Goal: Task Accomplishment & Management: Use online tool/utility

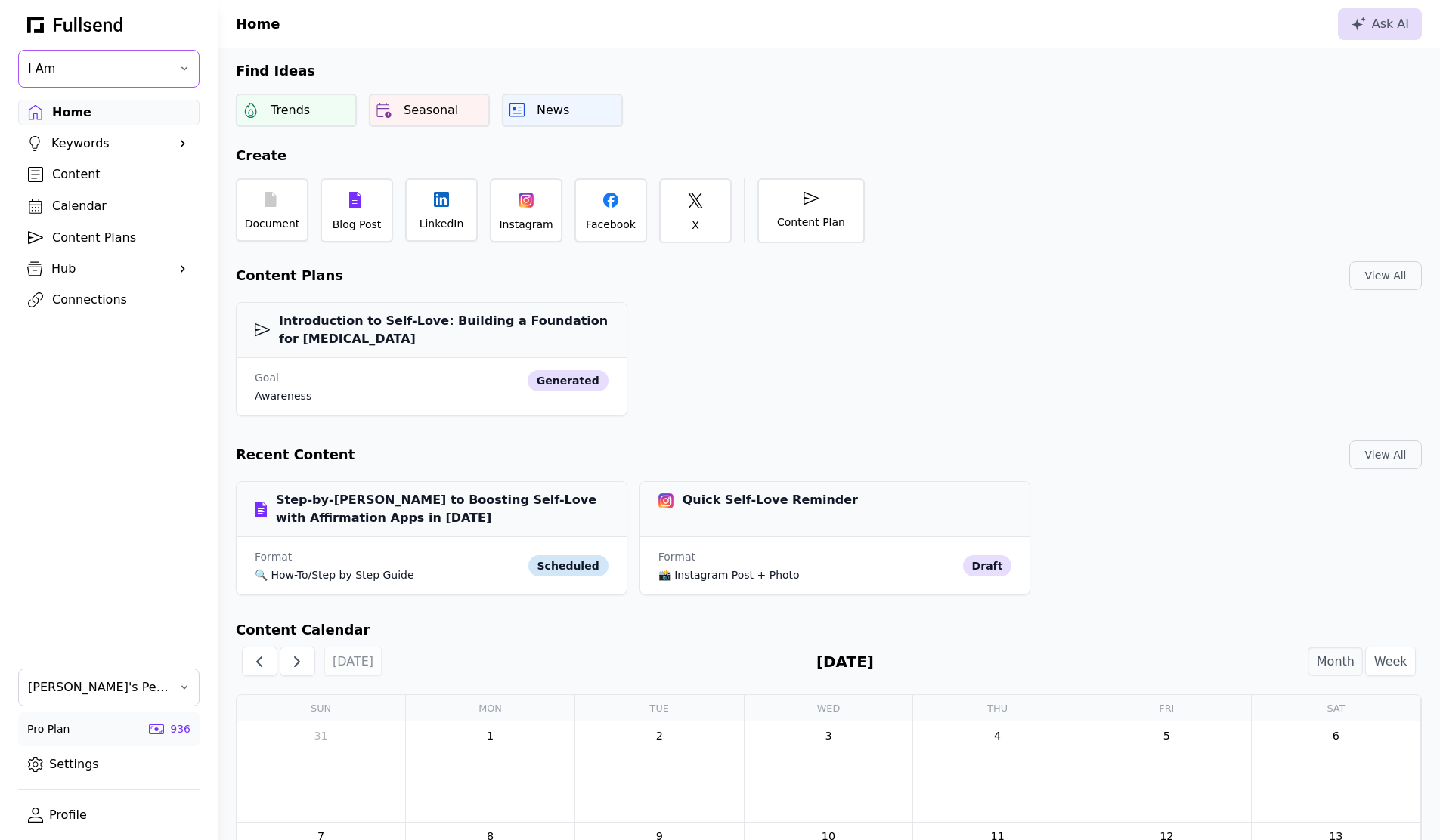
click at [81, 70] on span "I Am" at bounding box center [98, 68] width 141 height 18
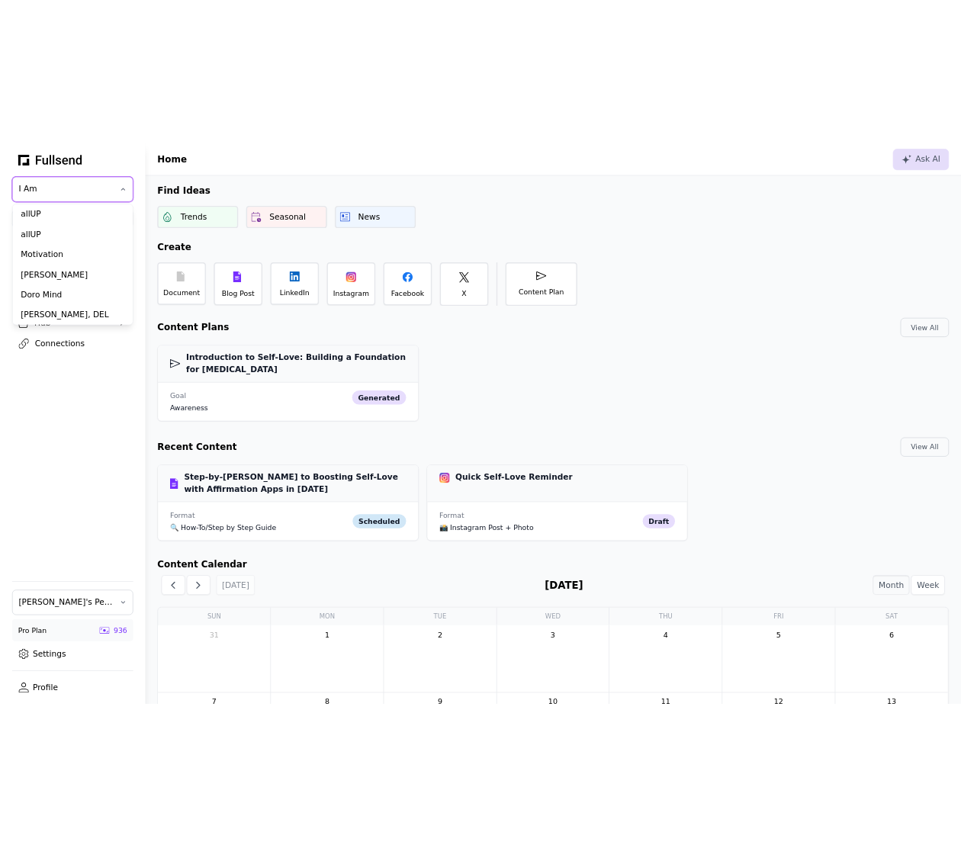
scroll to position [96, 0]
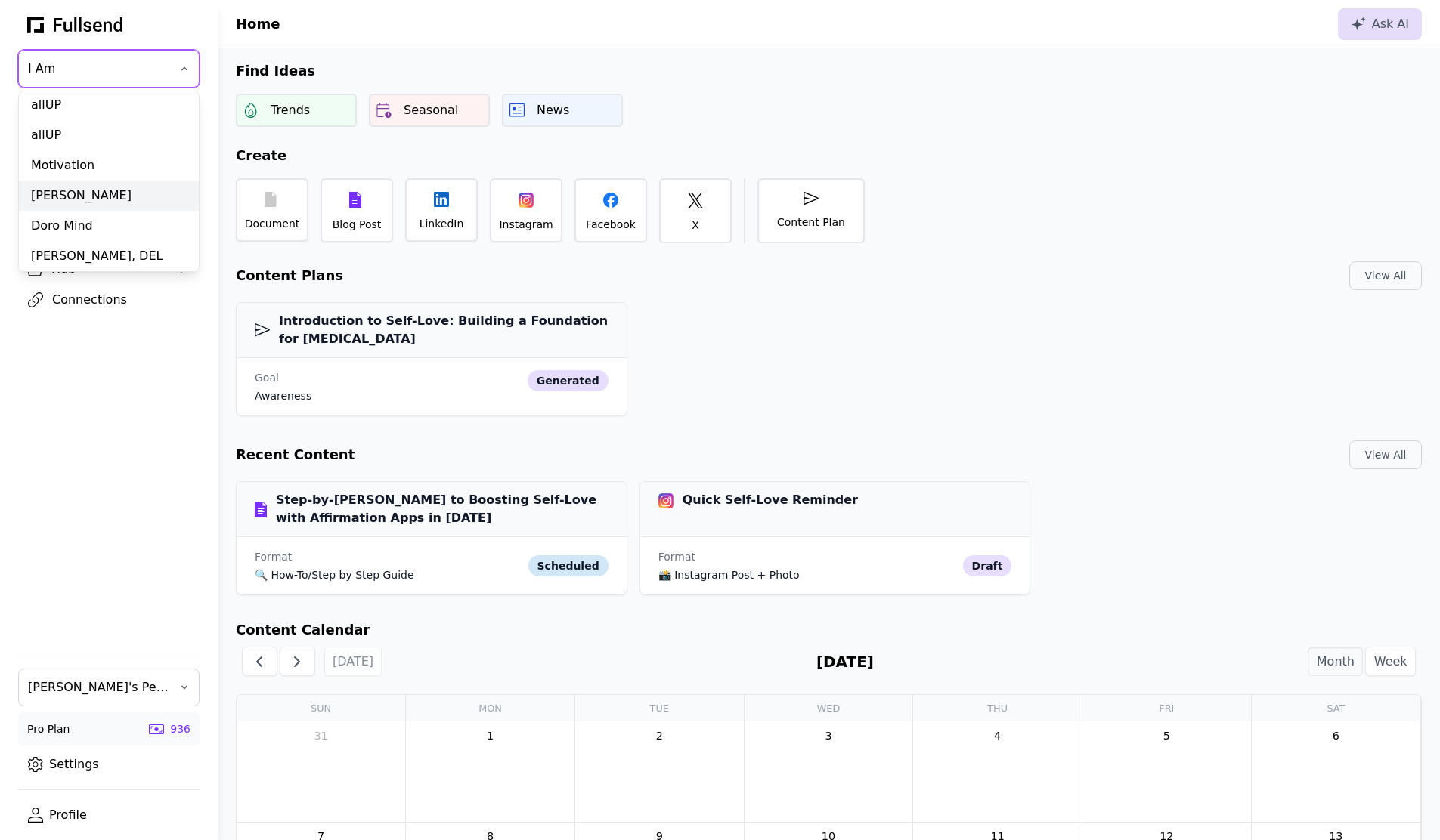
click at [84, 192] on div "[PERSON_NAME]" at bounding box center [109, 195] width 180 height 31
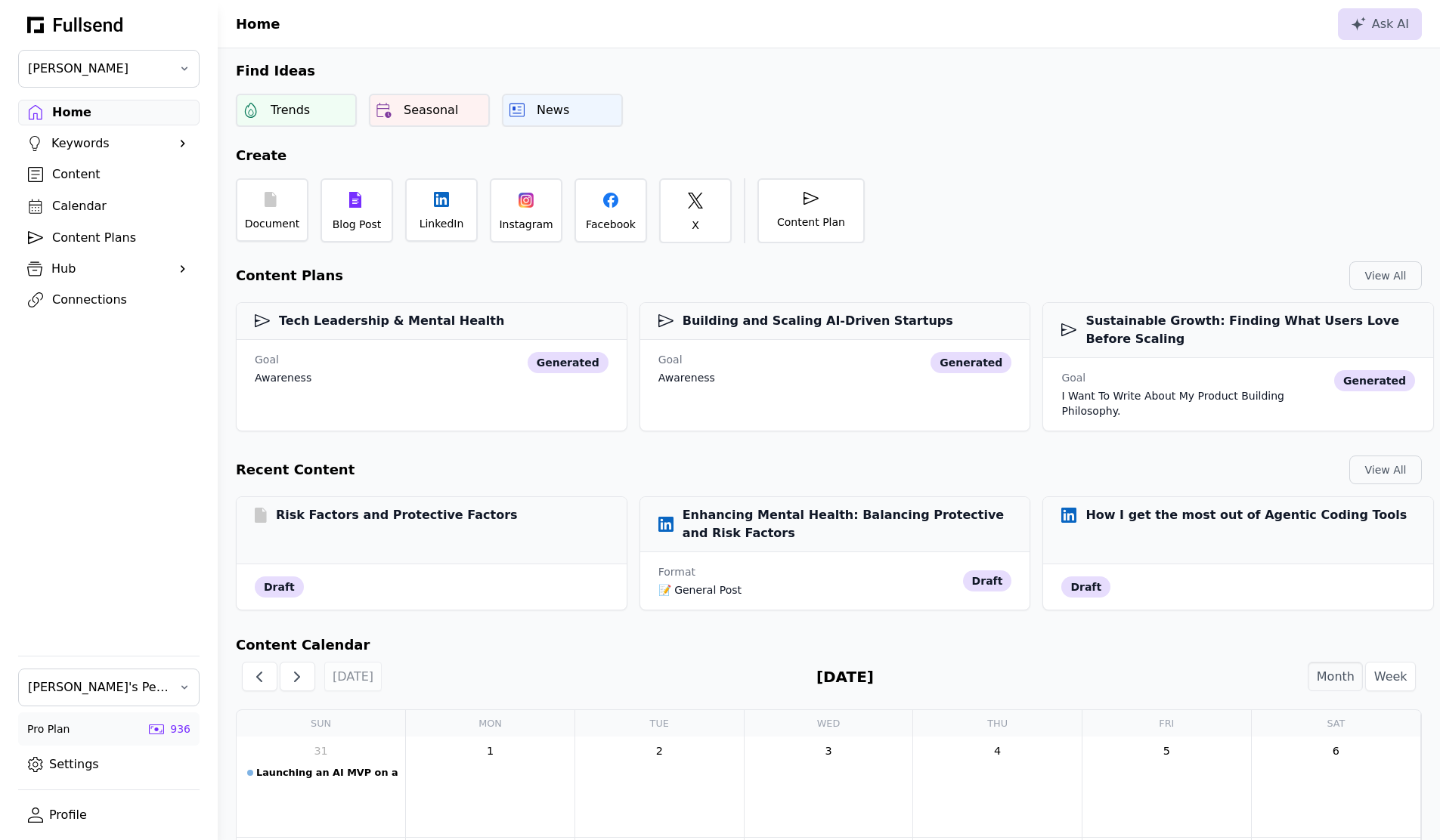
click at [100, 296] on div "Connections" at bounding box center [121, 300] width 138 height 18
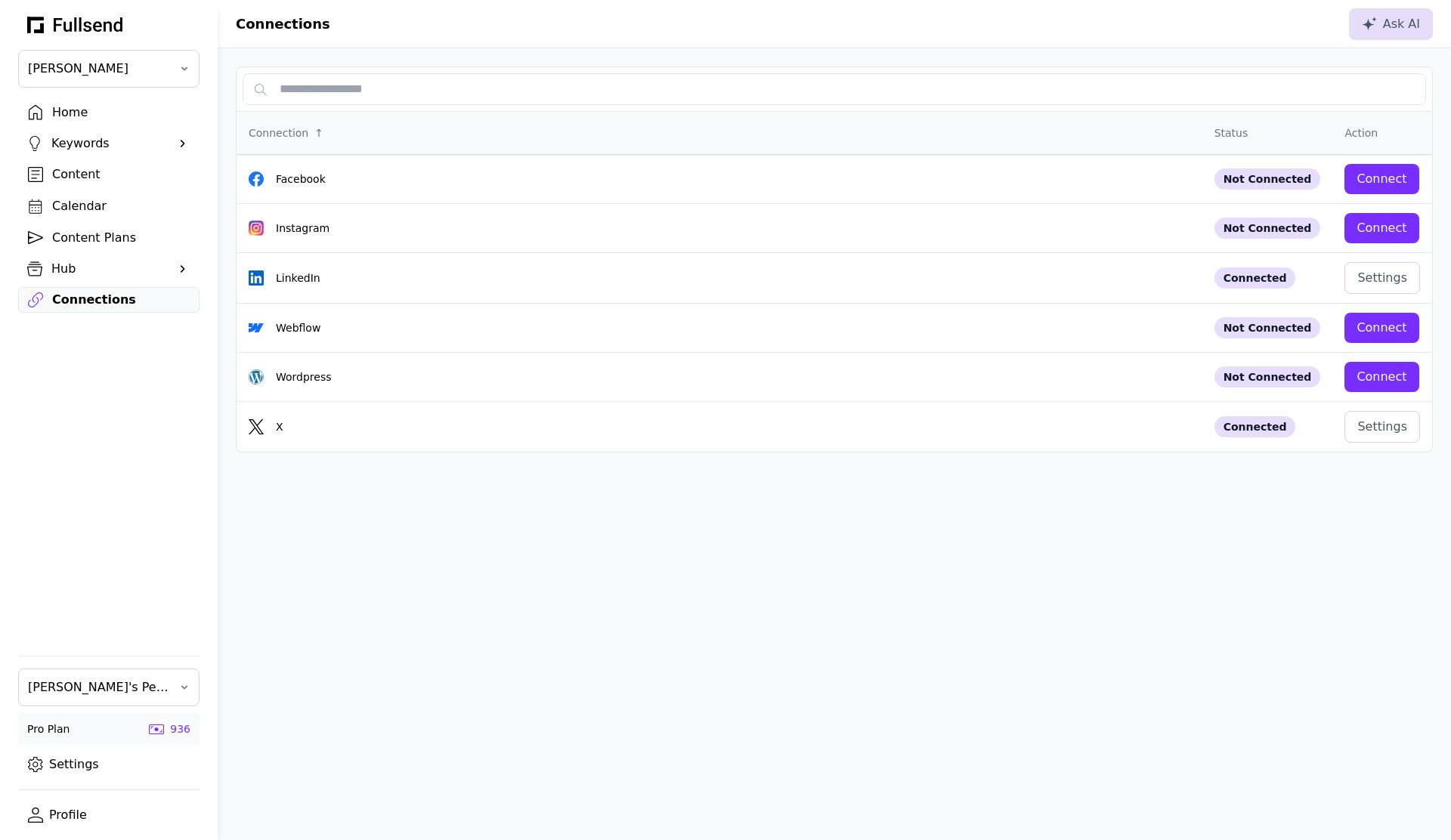
click at [58, 161] on link "Content" at bounding box center [108, 174] width 181 height 26
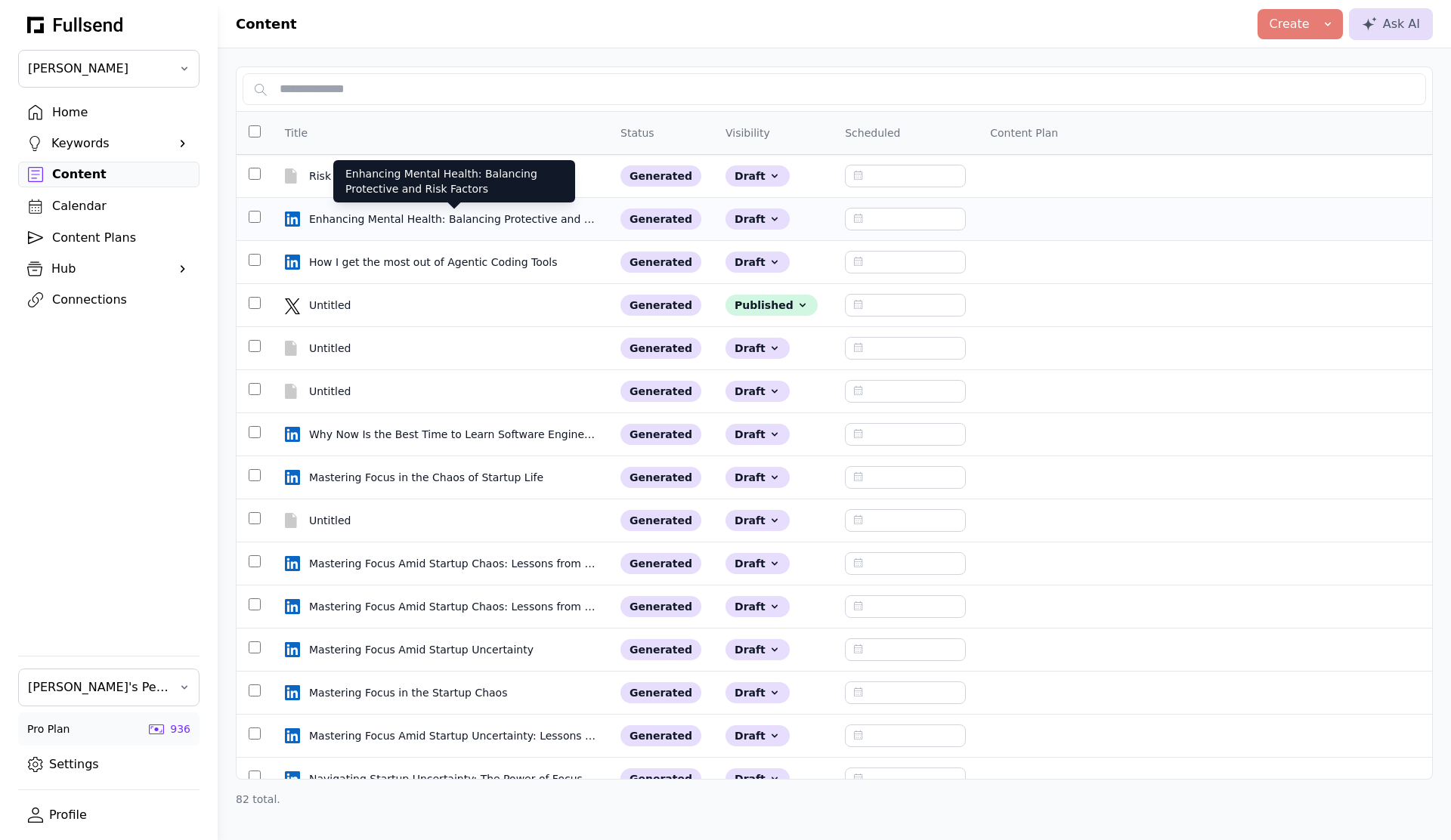
click at [439, 218] on div "Enhancing Mental Health: Balancing Protective and Risk Factors" at bounding box center [454, 219] width 290 height 15
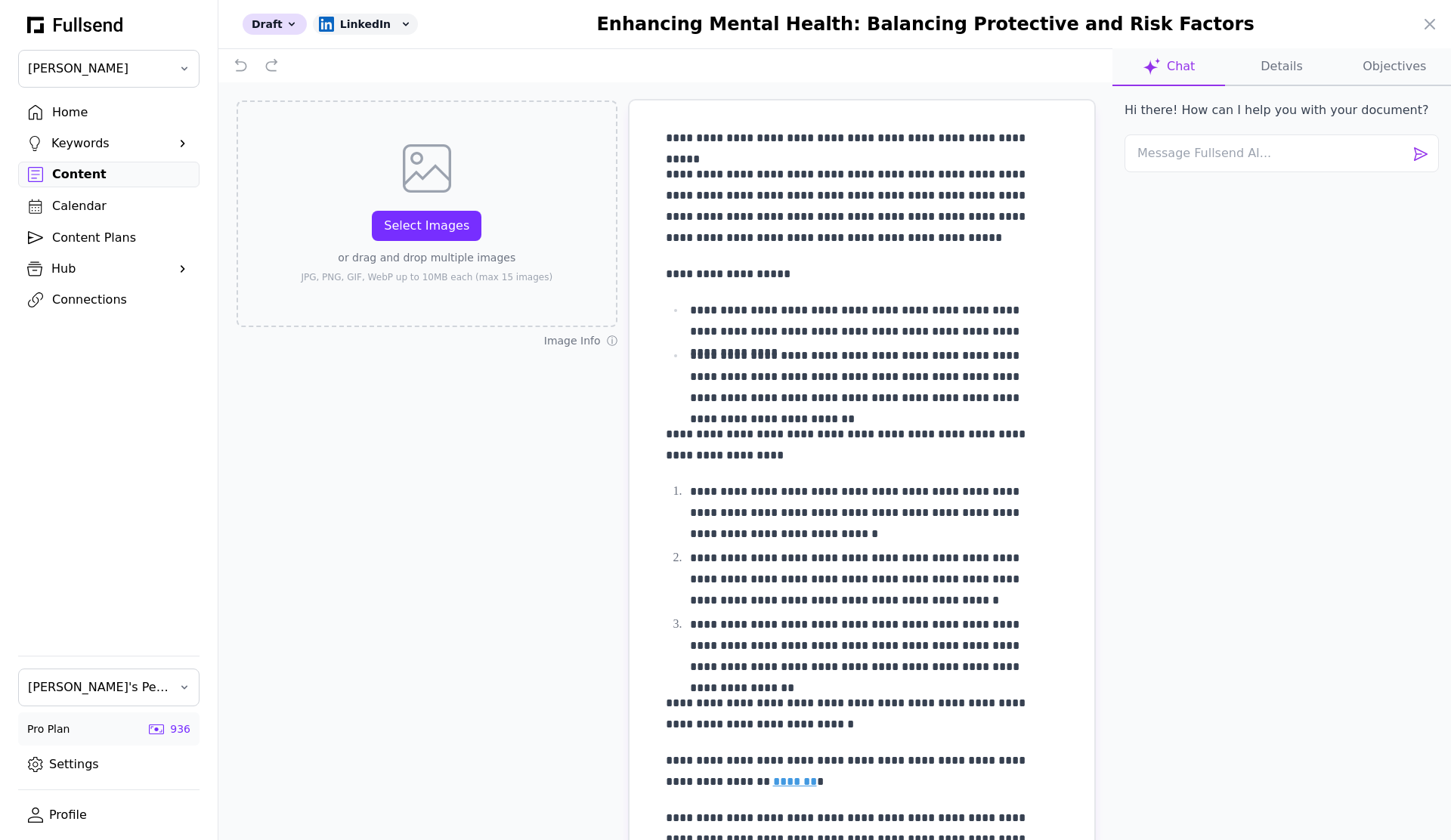
click at [1269, 65] on button "Details" at bounding box center [1282, 67] width 113 height 38
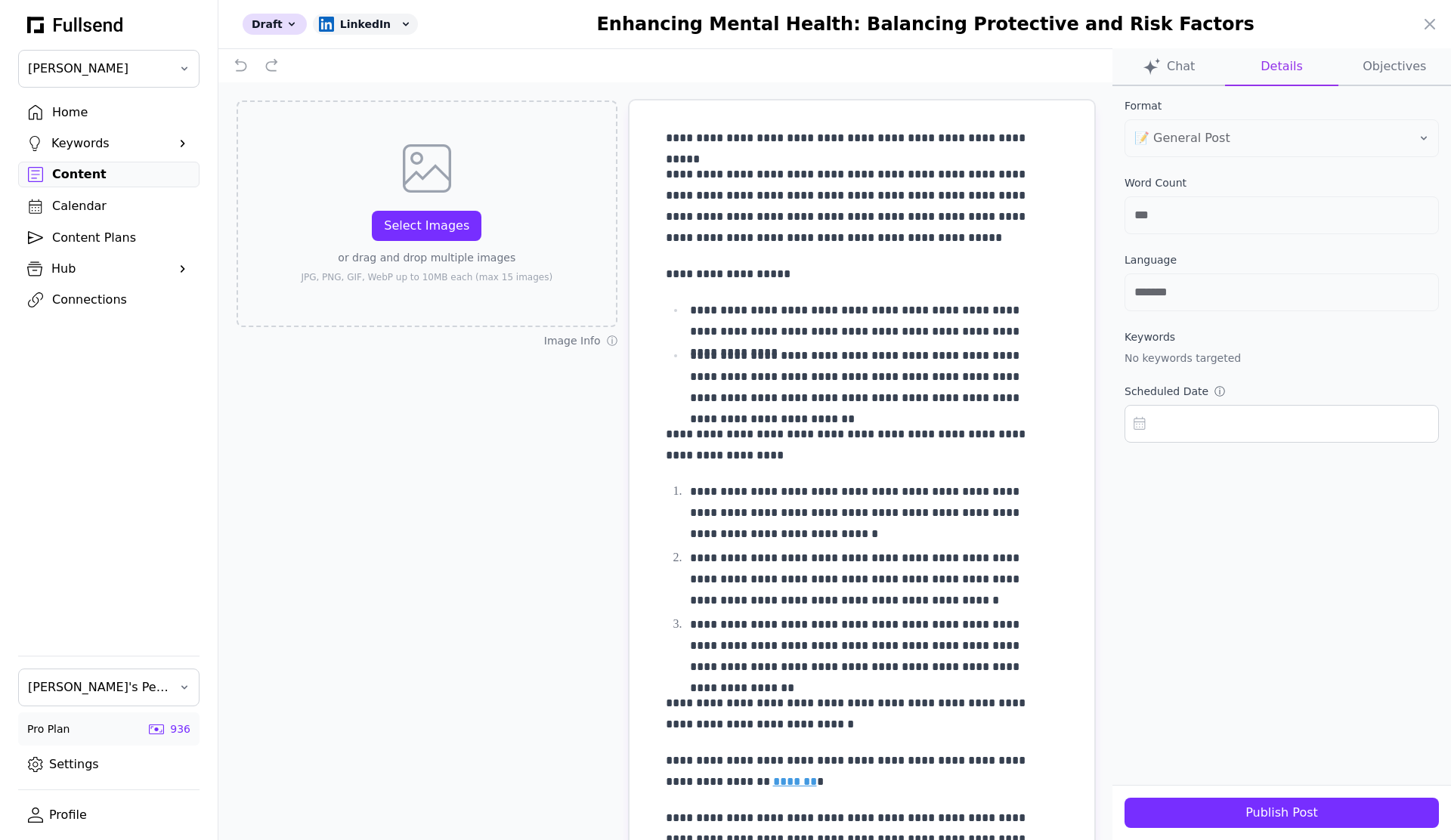
click at [1176, 806] on div "Publish Post" at bounding box center [1282, 812] width 290 height 18
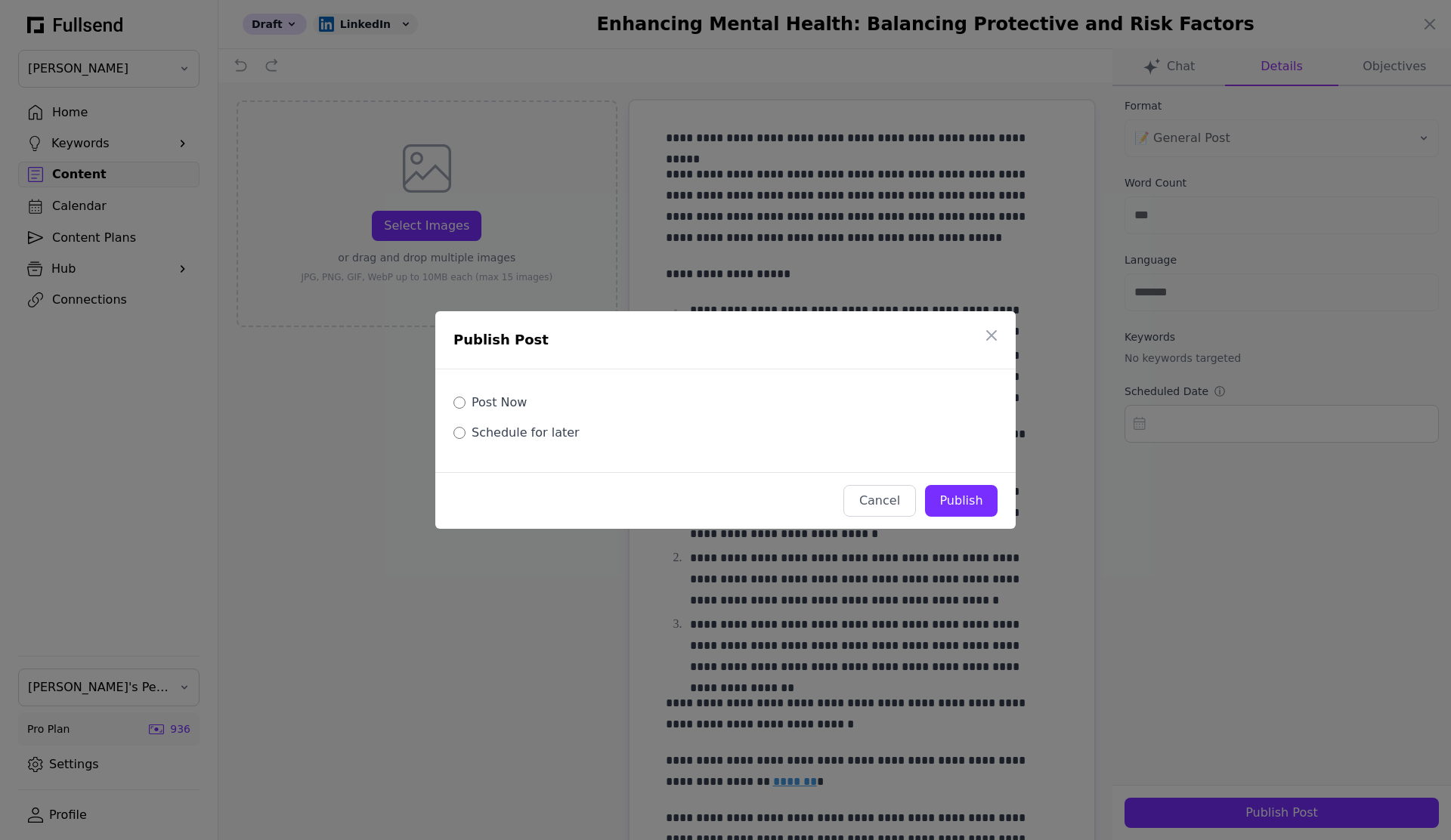
click at [556, 438] on label "Schedule for later" at bounding box center [525, 433] width 108 height 18
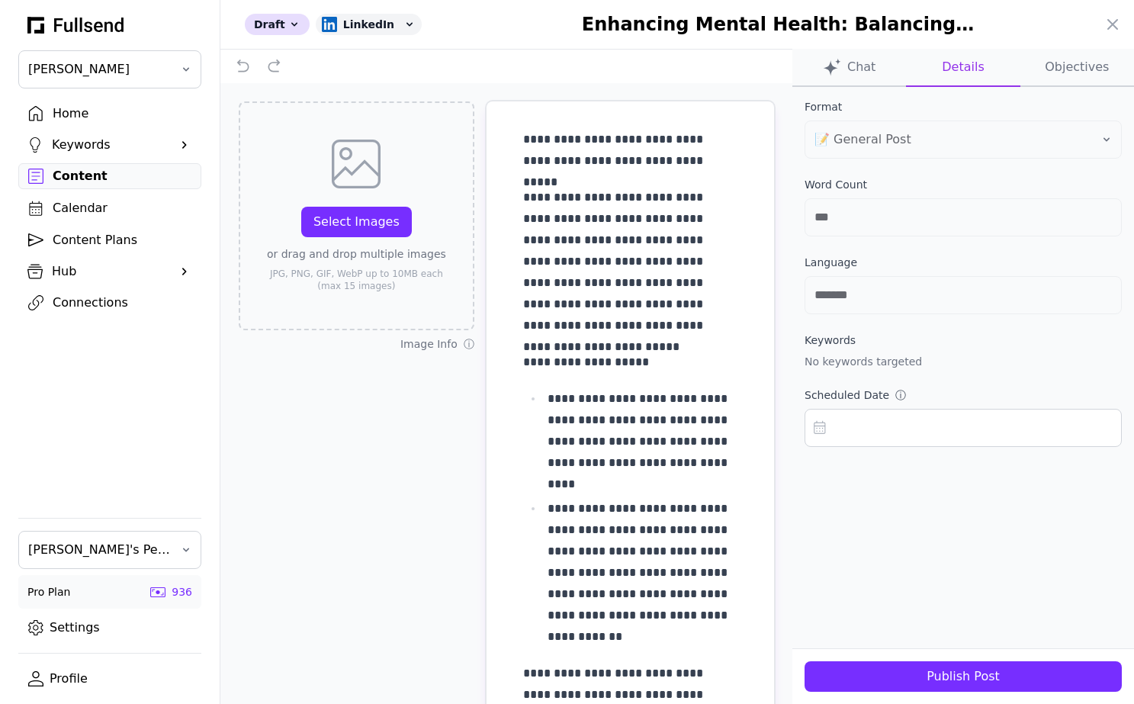
click at [922, 688] on button "Publish Post" at bounding box center [963, 676] width 317 height 31
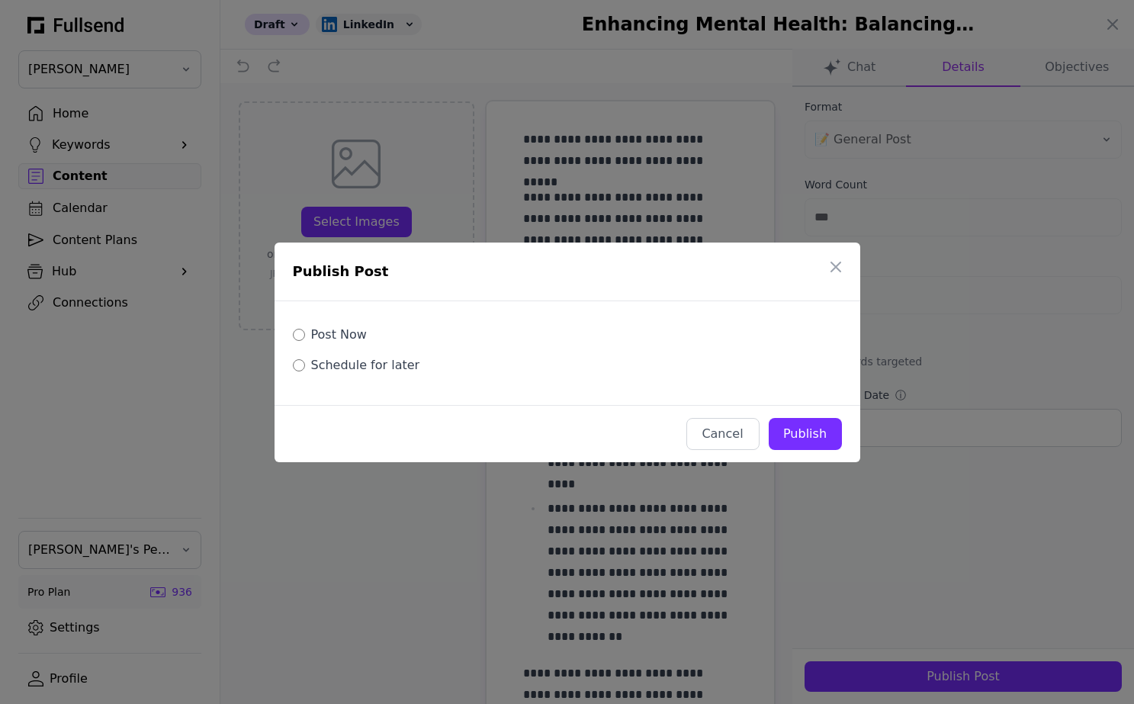
click at [805, 661] on button "Publish Post" at bounding box center [963, 676] width 317 height 31
click at [389, 367] on label "Schedule for later" at bounding box center [365, 365] width 109 height 18
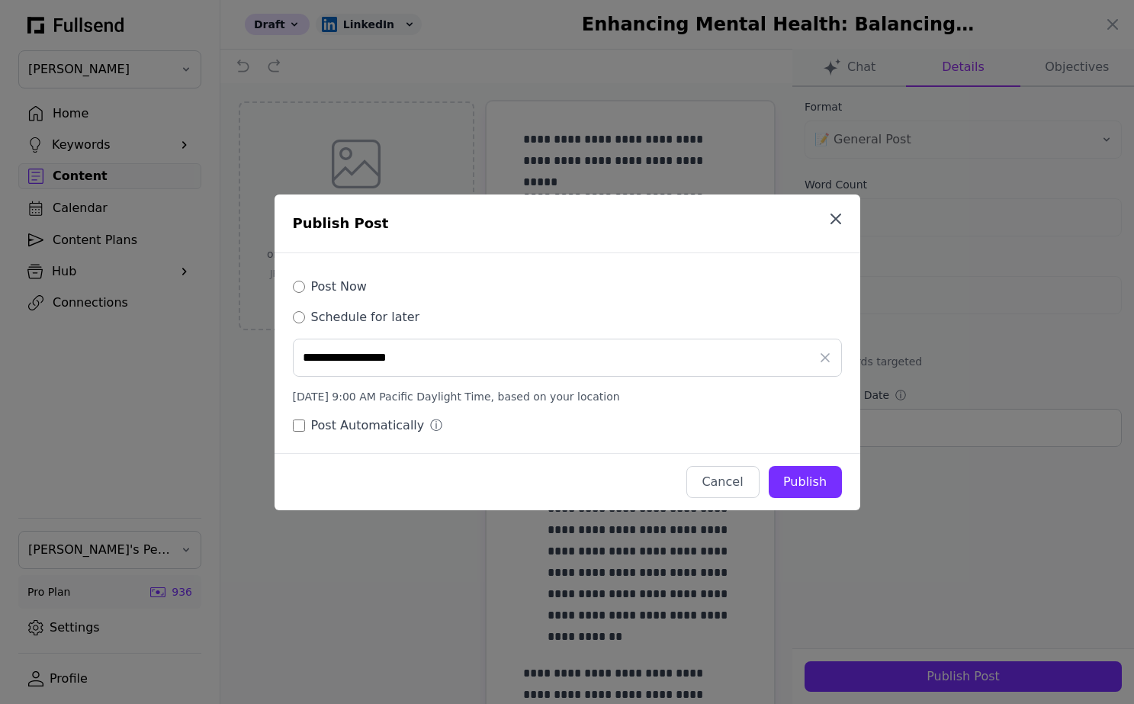
click at [830, 219] on icon "button" at bounding box center [836, 219] width 18 height 18
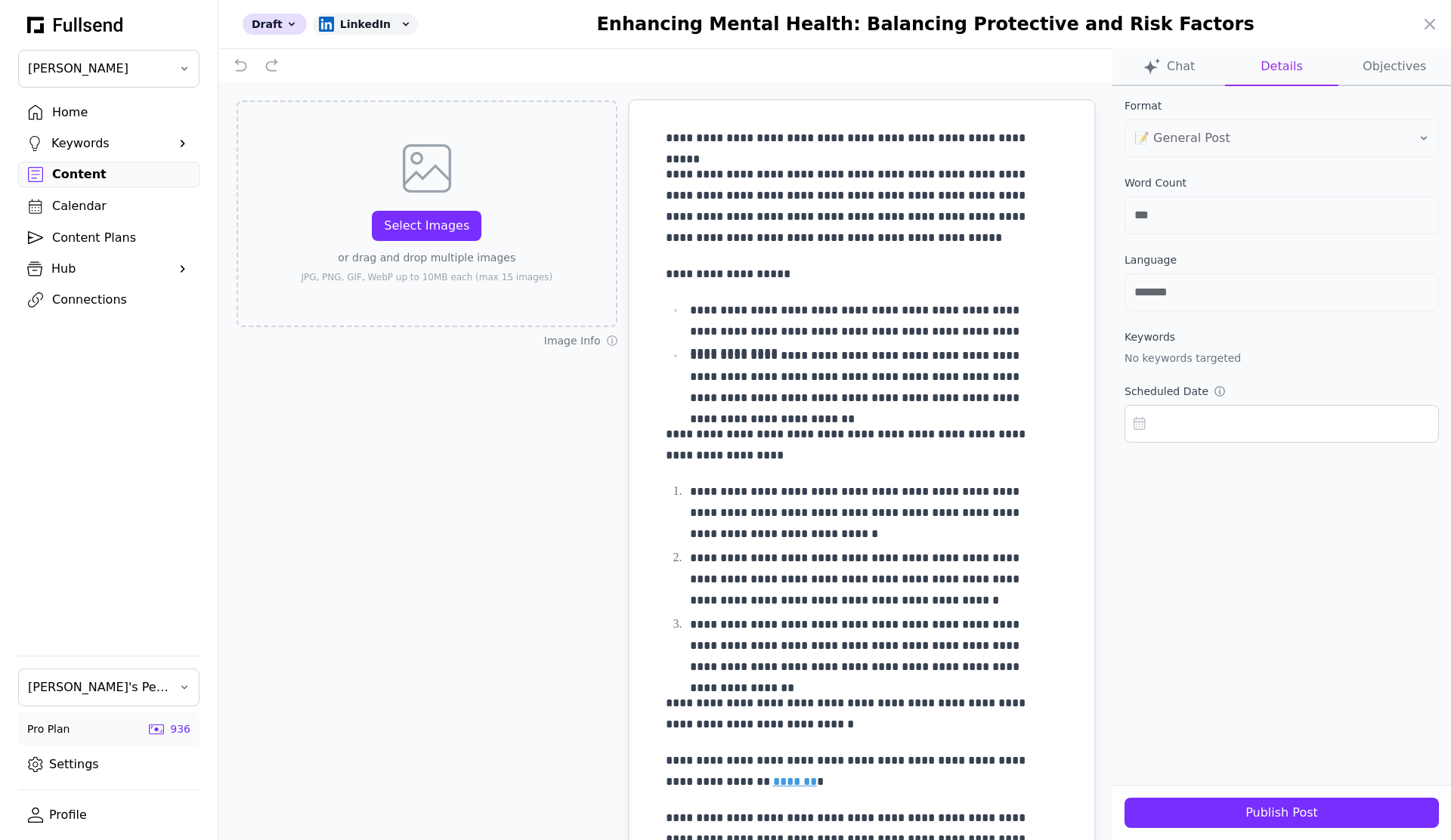
click at [113, 670] on div at bounding box center [726, 420] width 1451 height 840
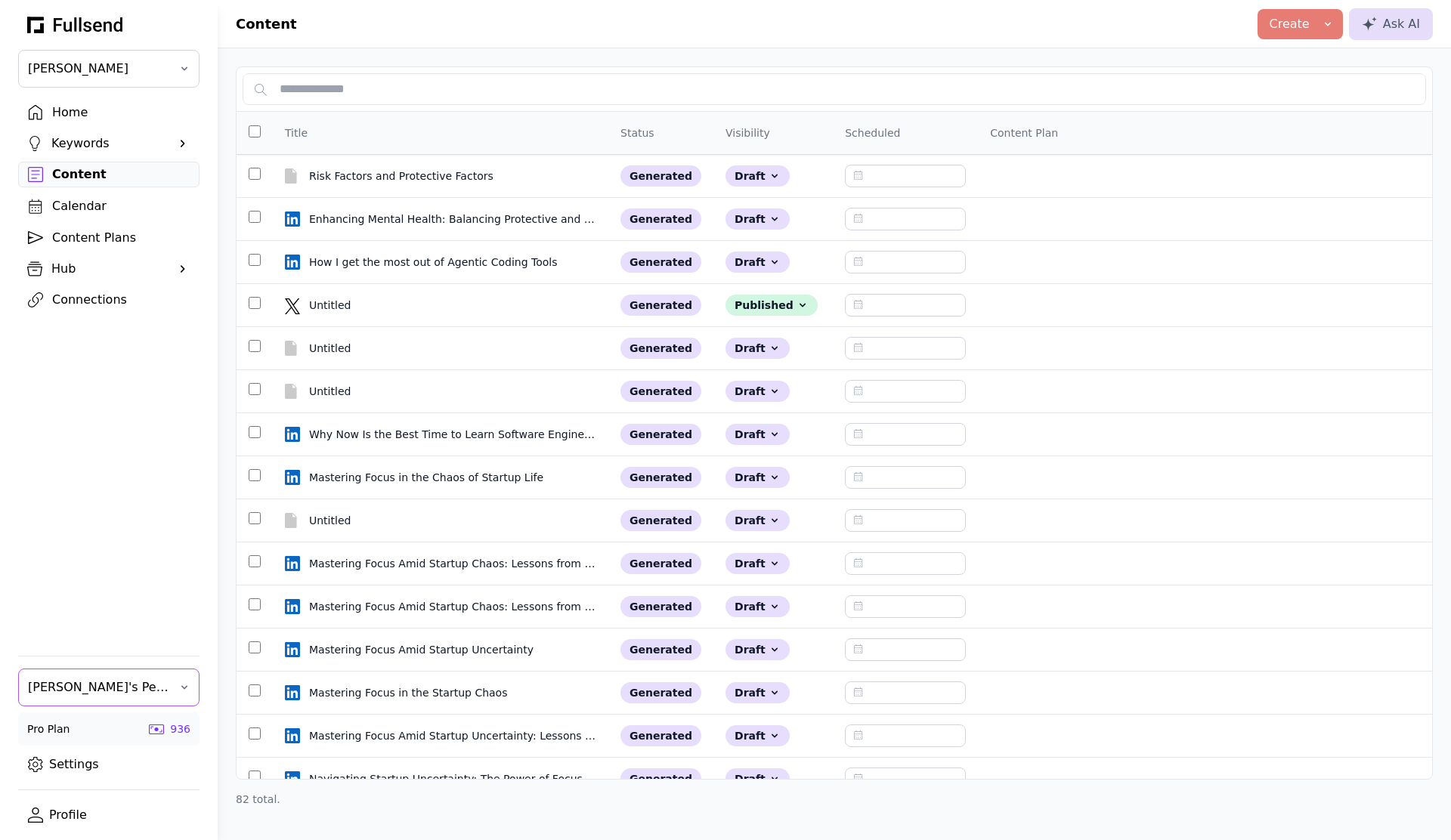
click at [110, 688] on span "[PERSON_NAME]'s Personal Team" at bounding box center [98, 687] width 141 height 18
click at [123, 756] on div "Fullsend Team" at bounding box center [109, 758] width 180 height 31
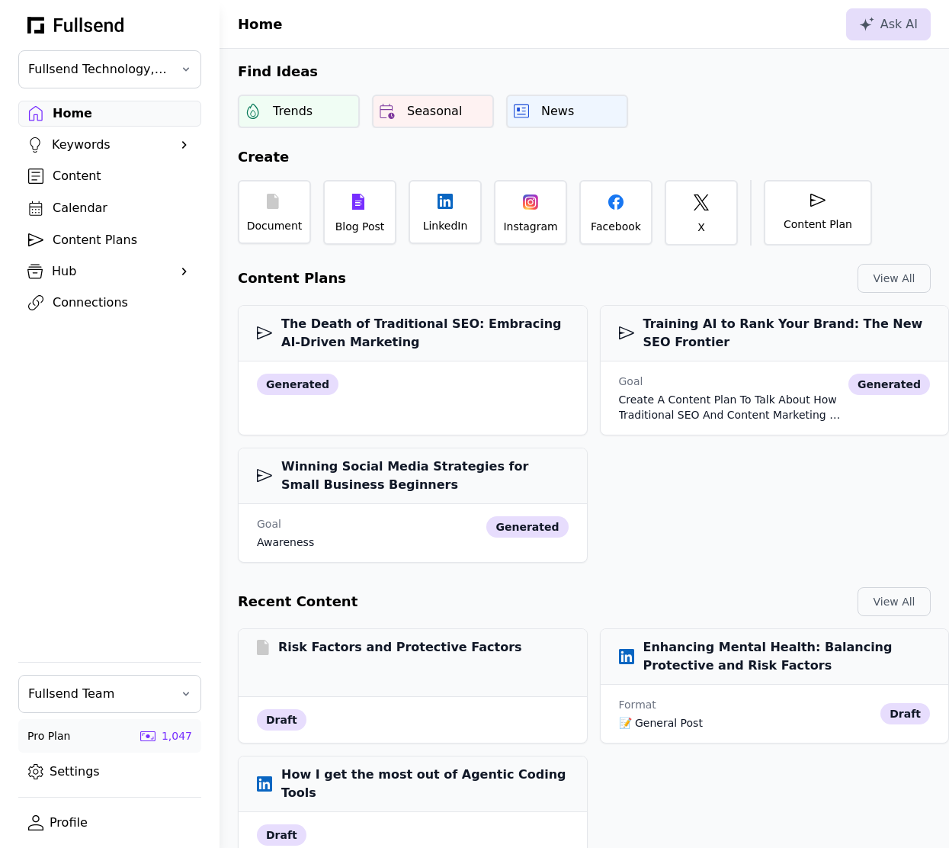
click at [108, 307] on div "Connections" at bounding box center [122, 303] width 139 height 18
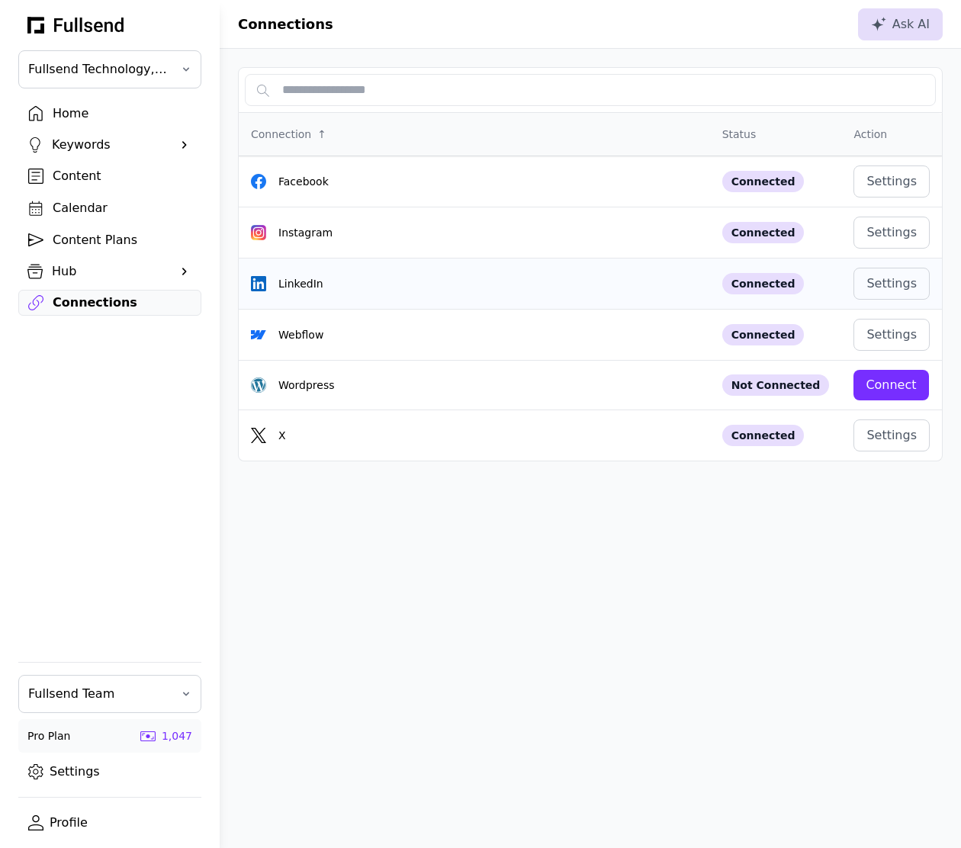
click at [591, 279] on div "LinkedIn" at bounding box center [474, 283] width 447 height 15
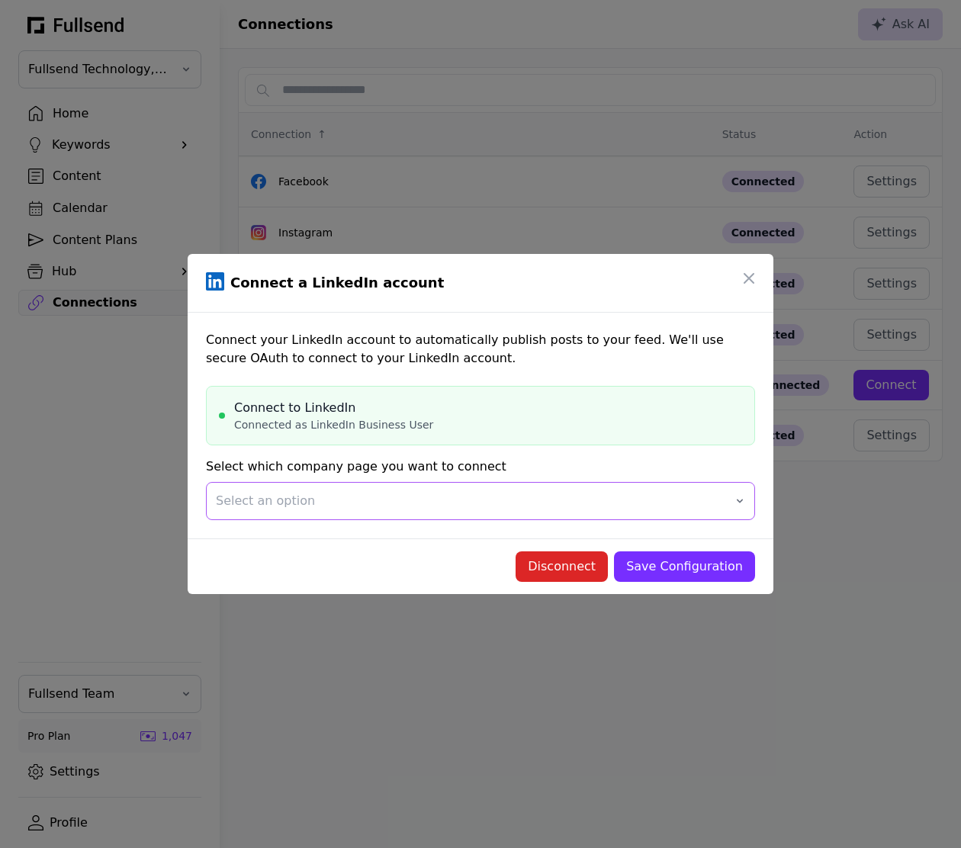
click at [472, 496] on span "Select an option" at bounding box center [470, 501] width 508 height 18
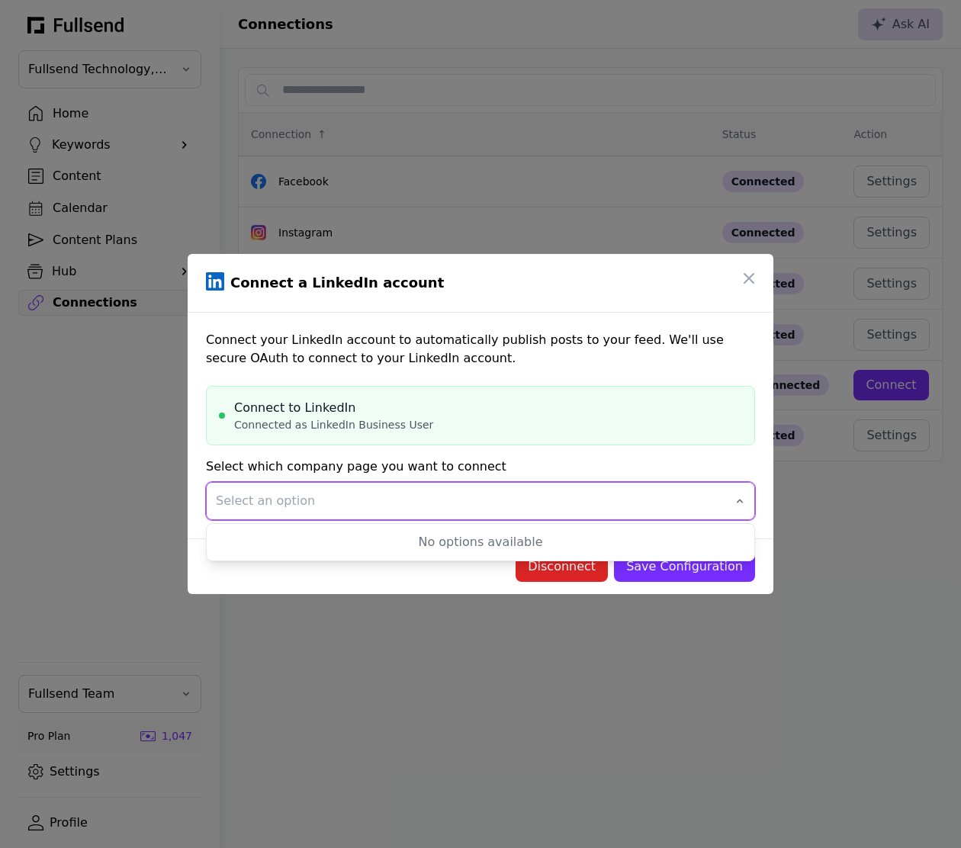
click at [472, 496] on span "Select an option" at bounding box center [470, 501] width 508 height 18
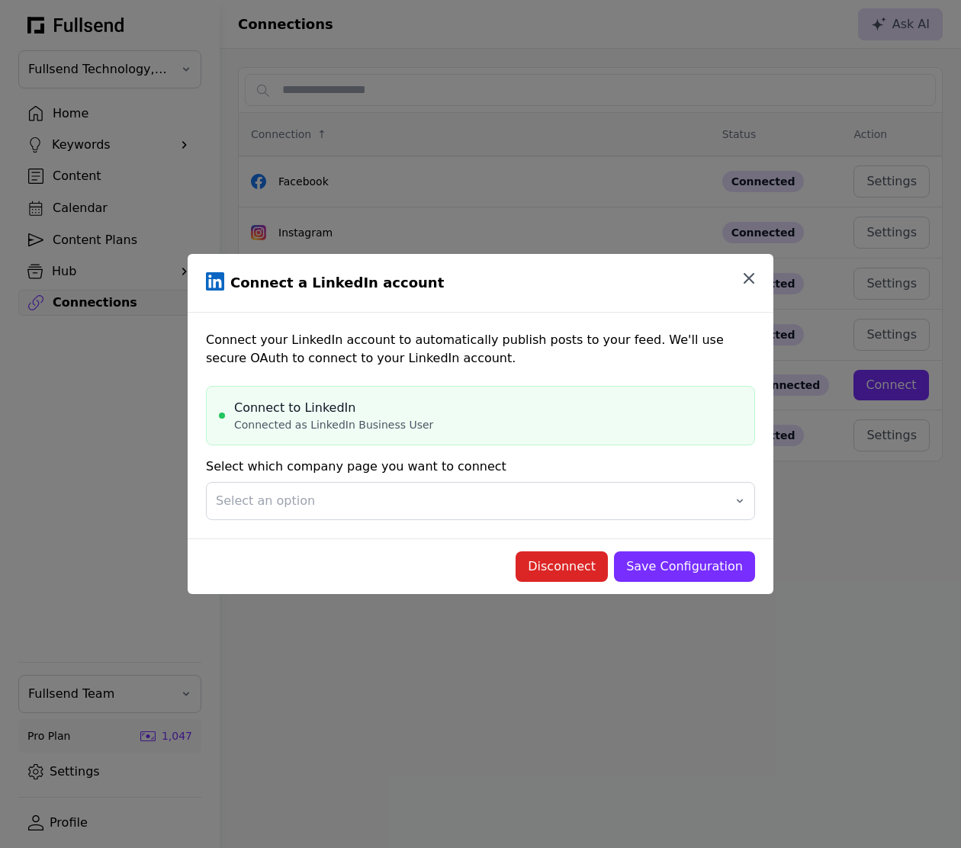
click at [741, 281] on icon "button" at bounding box center [749, 278] width 18 height 18
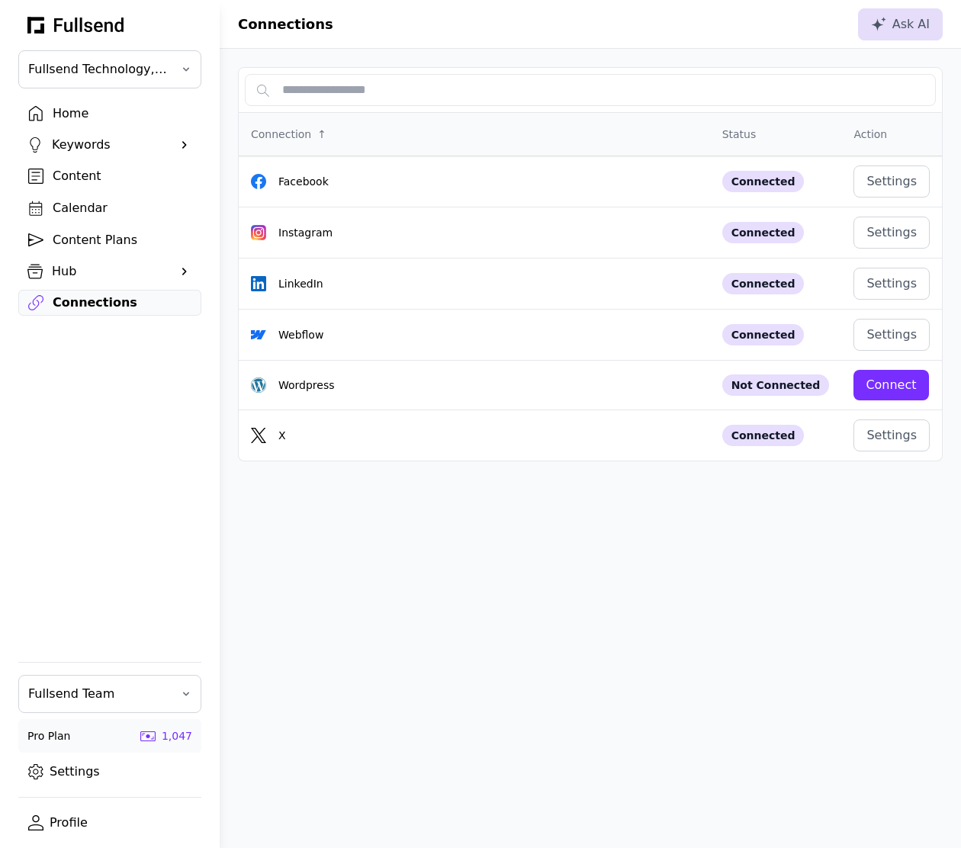
click at [111, 174] on div "Content" at bounding box center [122, 176] width 139 height 18
